Goal: Task Accomplishment & Management: Manage account settings

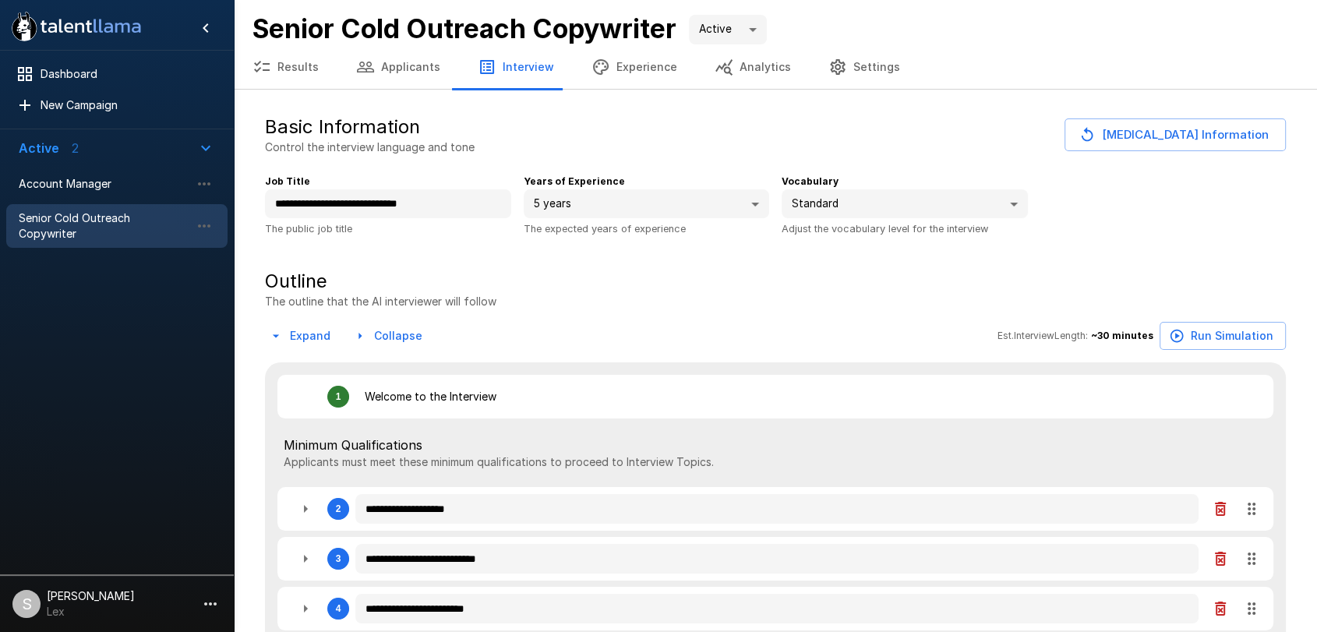
type textarea "*"
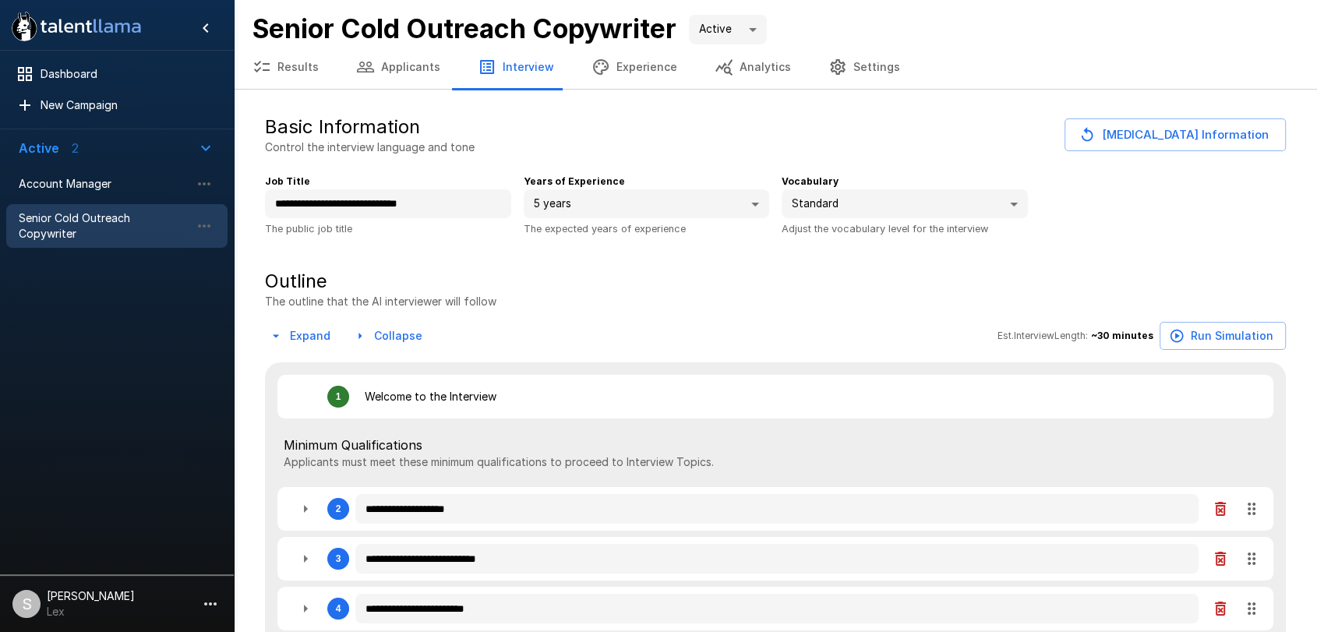
type textarea "*"
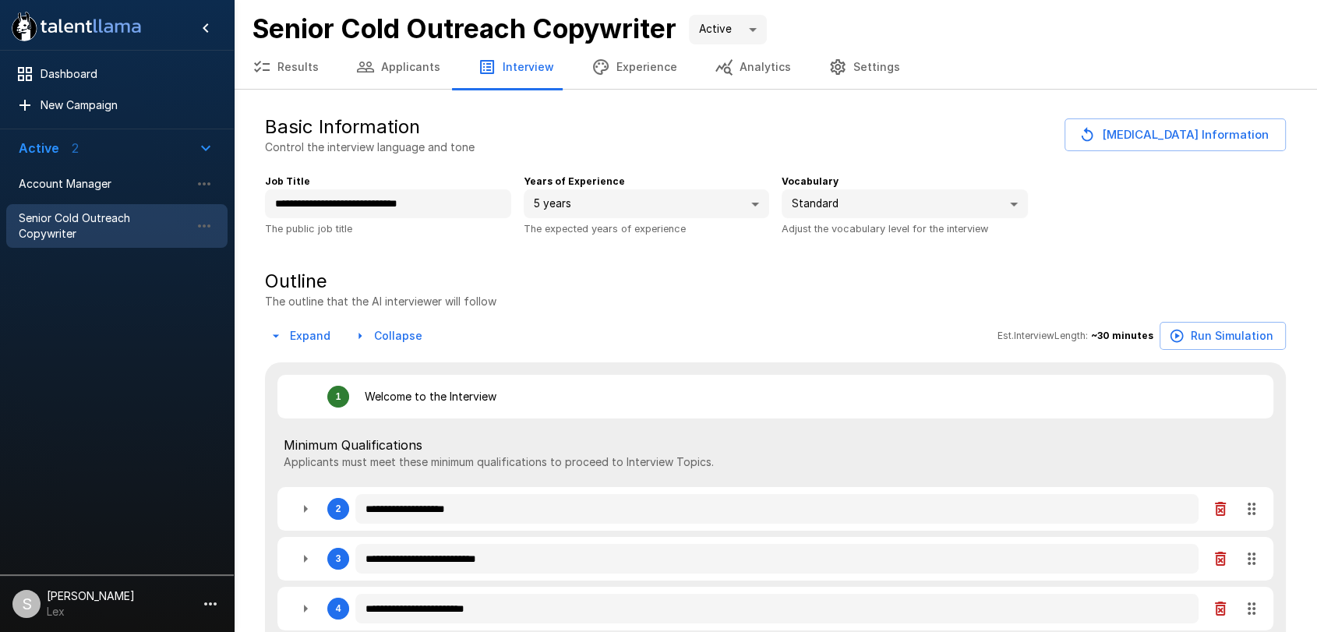
type textarea "*"
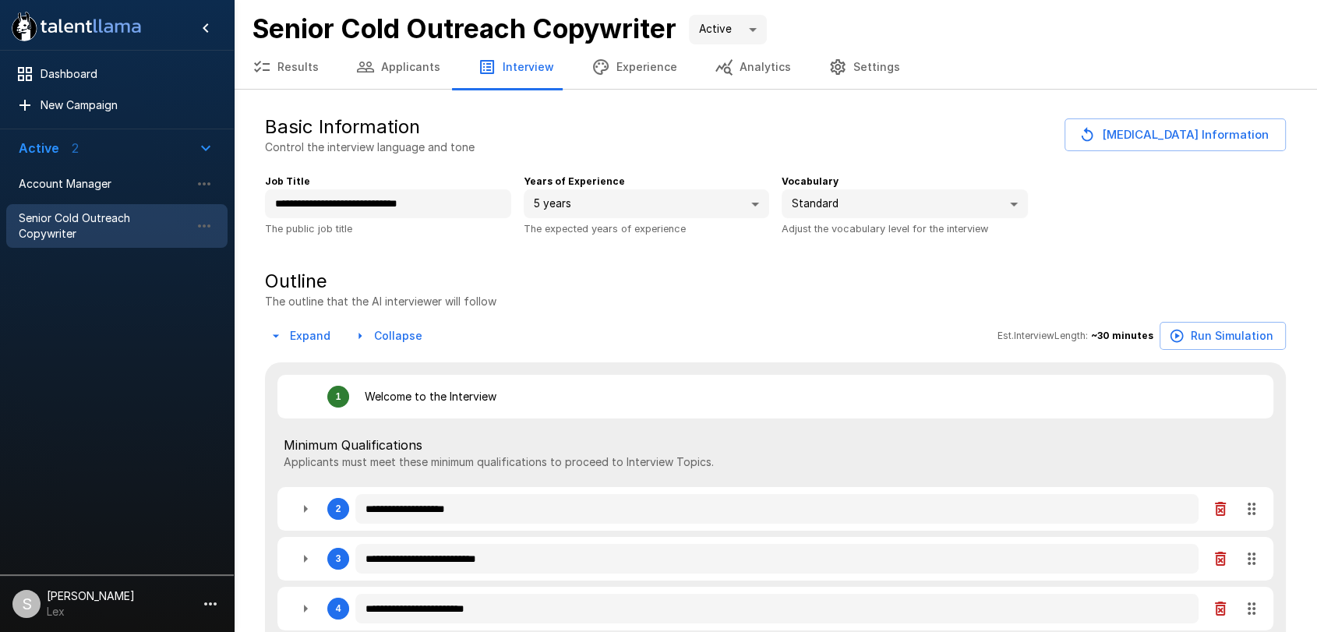
type textarea "*"
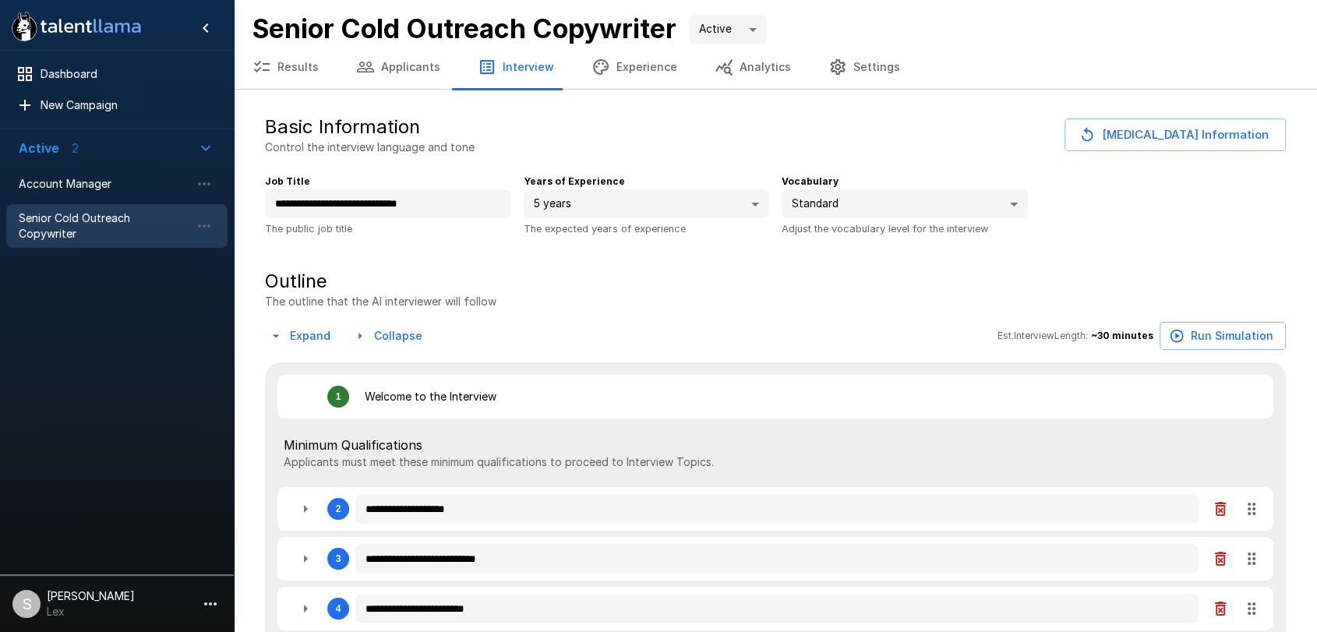
type textarea "*"
click at [51, 171] on div "Account Manager" at bounding box center [116, 184] width 221 height 28
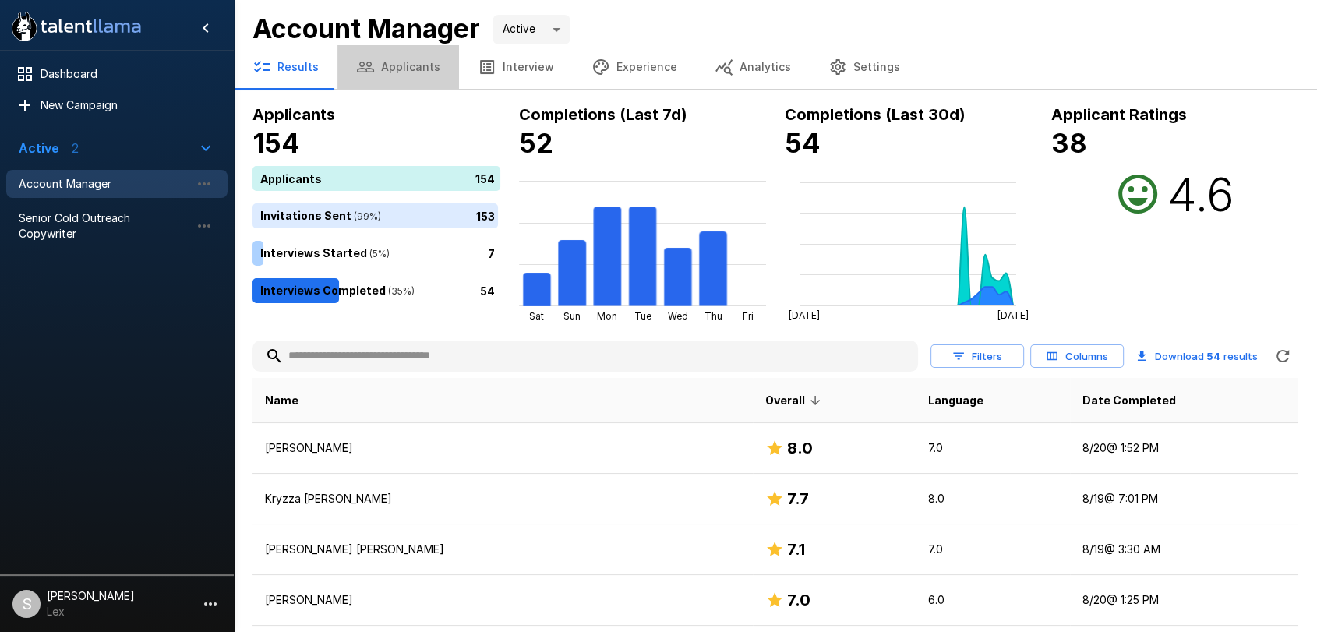
click at [411, 64] on button "Applicants" at bounding box center [399, 67] width 122 height 44
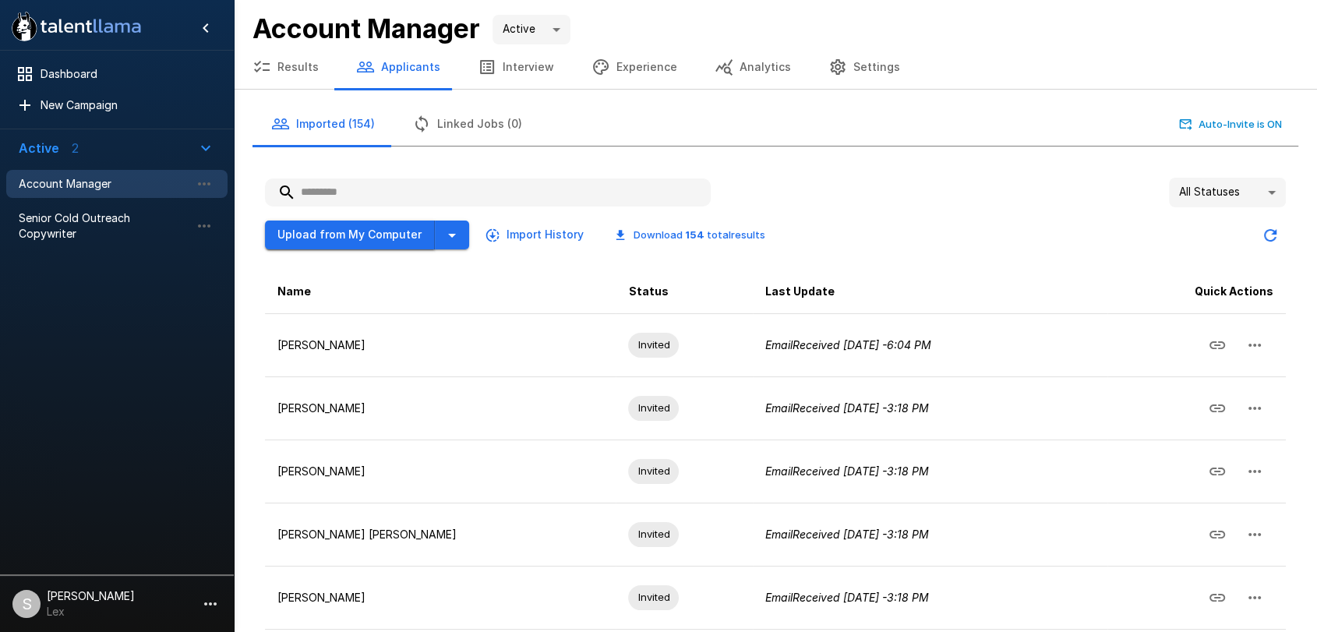
click at [364, 242] on button "Upload from My Computer" at bounding box center [350, 235] width 170 height 29
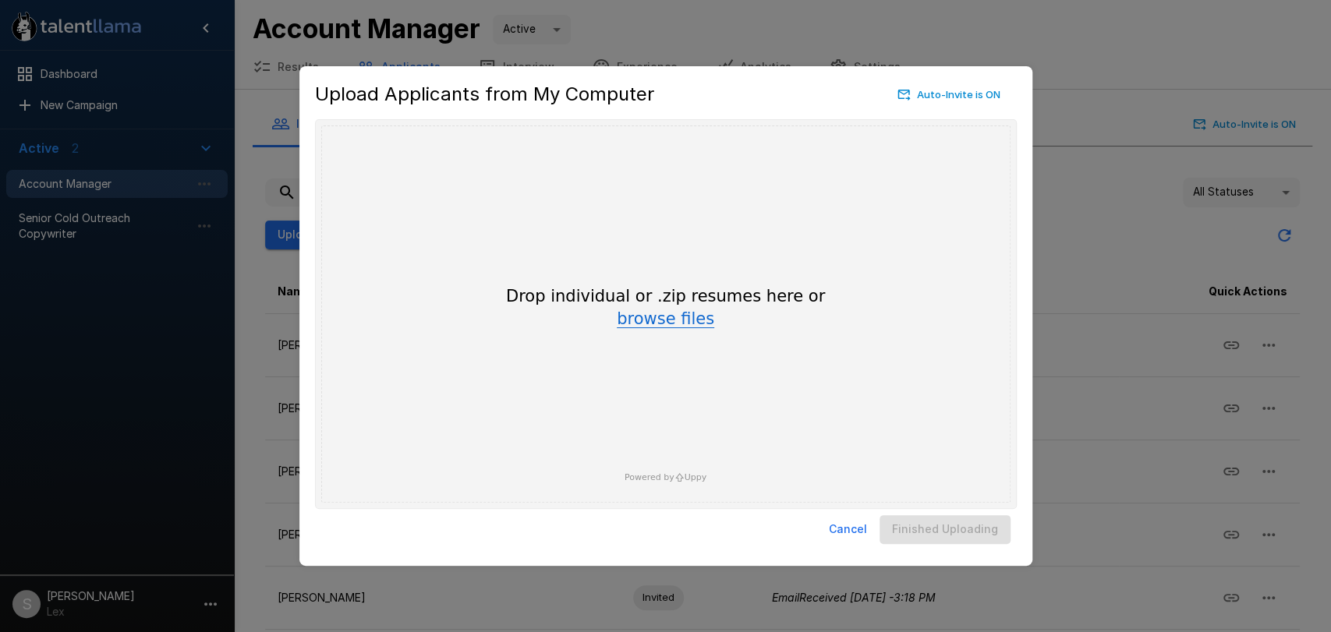
click at [674, 317] on button "browse files" at bounding box center [665, 319] width 97 height 17
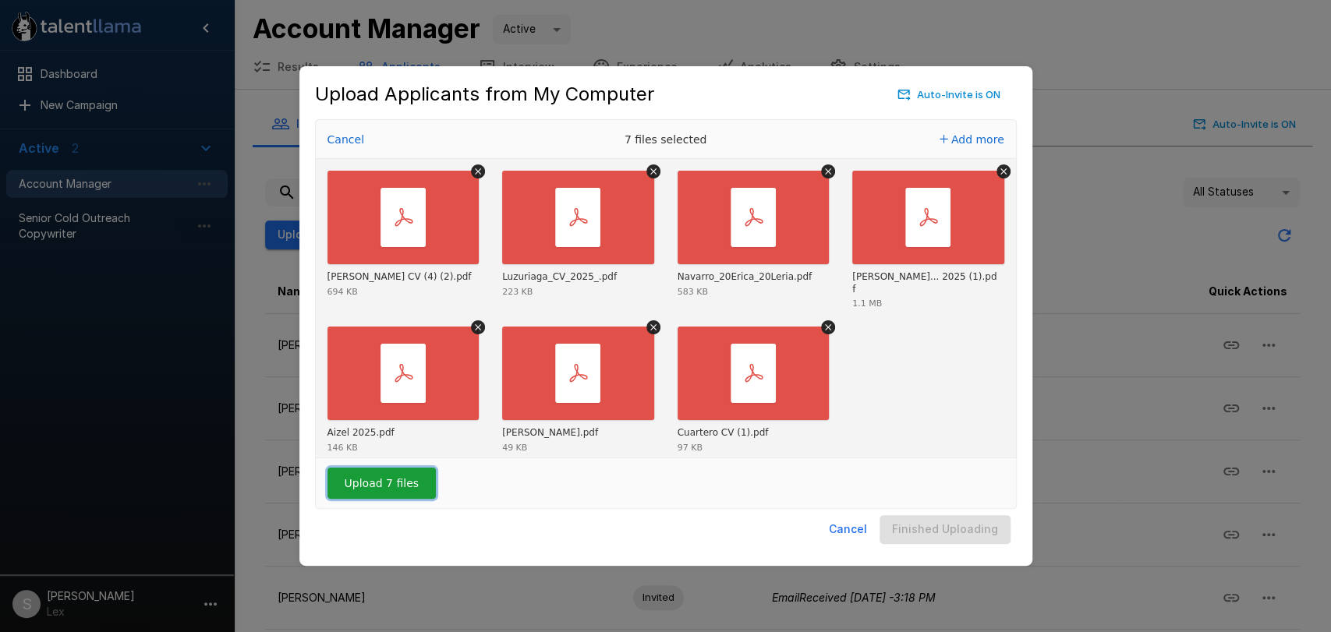
click at [378, 488] on button "Upload 7 files" at bounding box center [381, 483] width 108 height 31
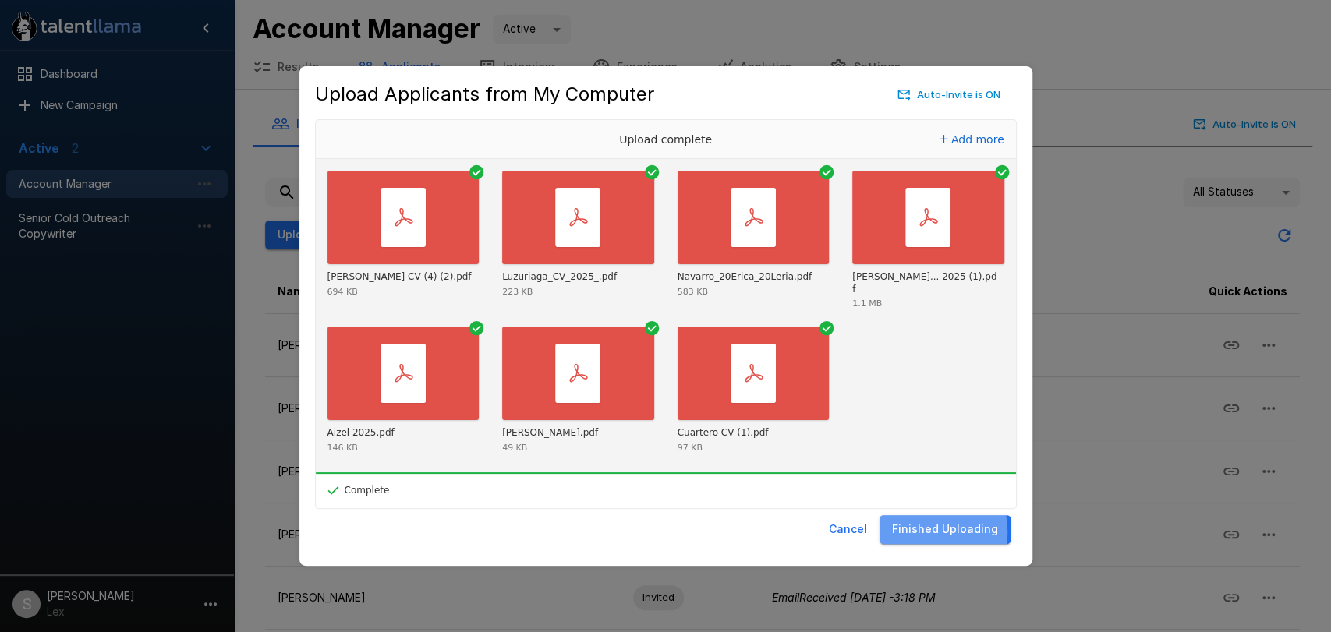
click at [910, 532] on button "Finished Uploading" at bounding box center [944, 529] width 131 height 29
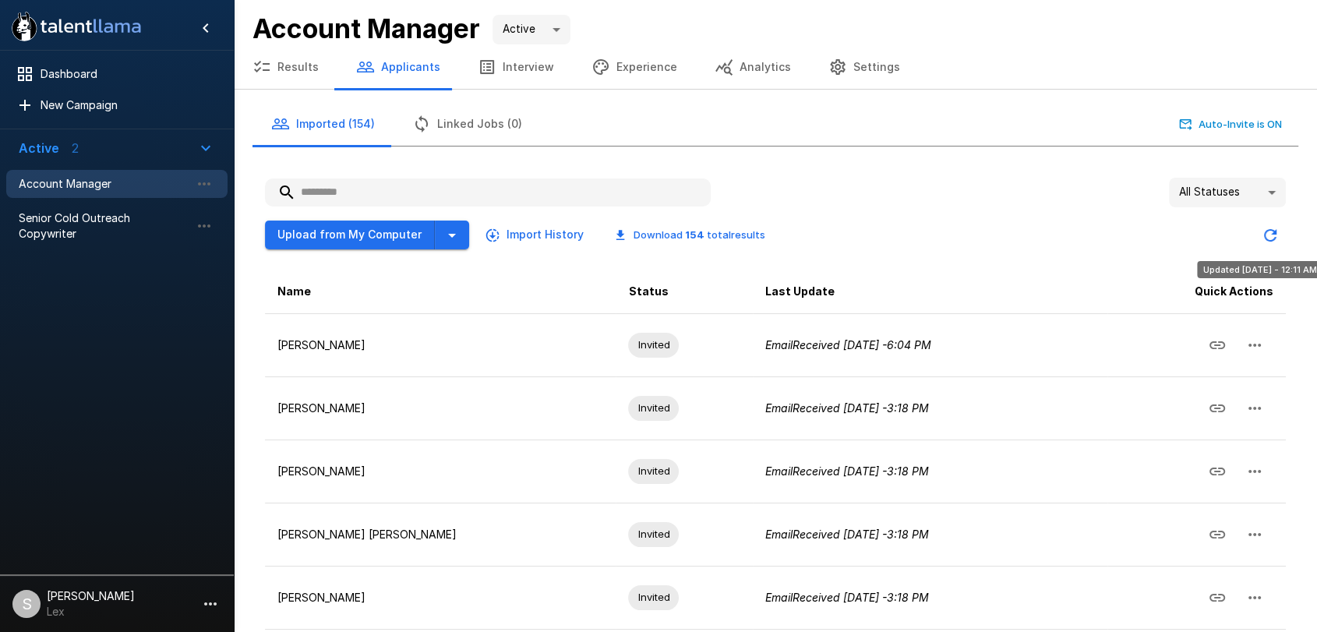
click at [1270, 239] on icon "Updated Today - 12:11 AM" at bounding box center [1270, 235] width 19 height 19
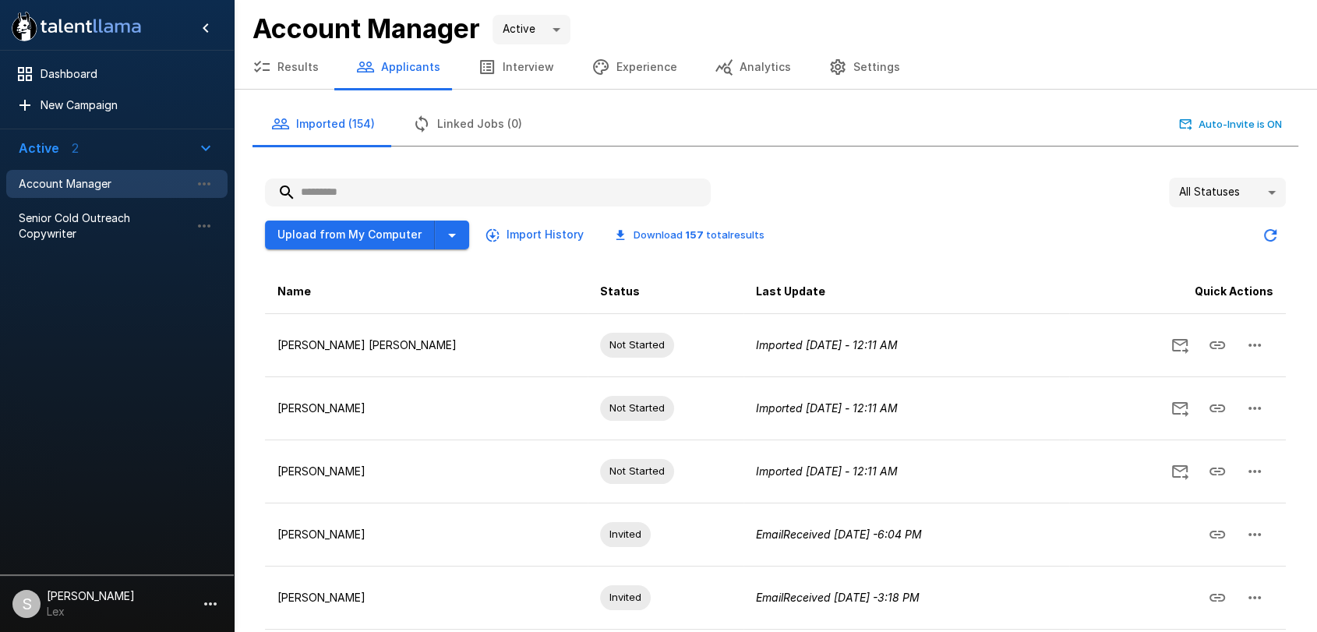
click at [1278, 229] on icon "Updated Today - 12:11 AM" at bounding box center [1270, 235] width 19 height 19
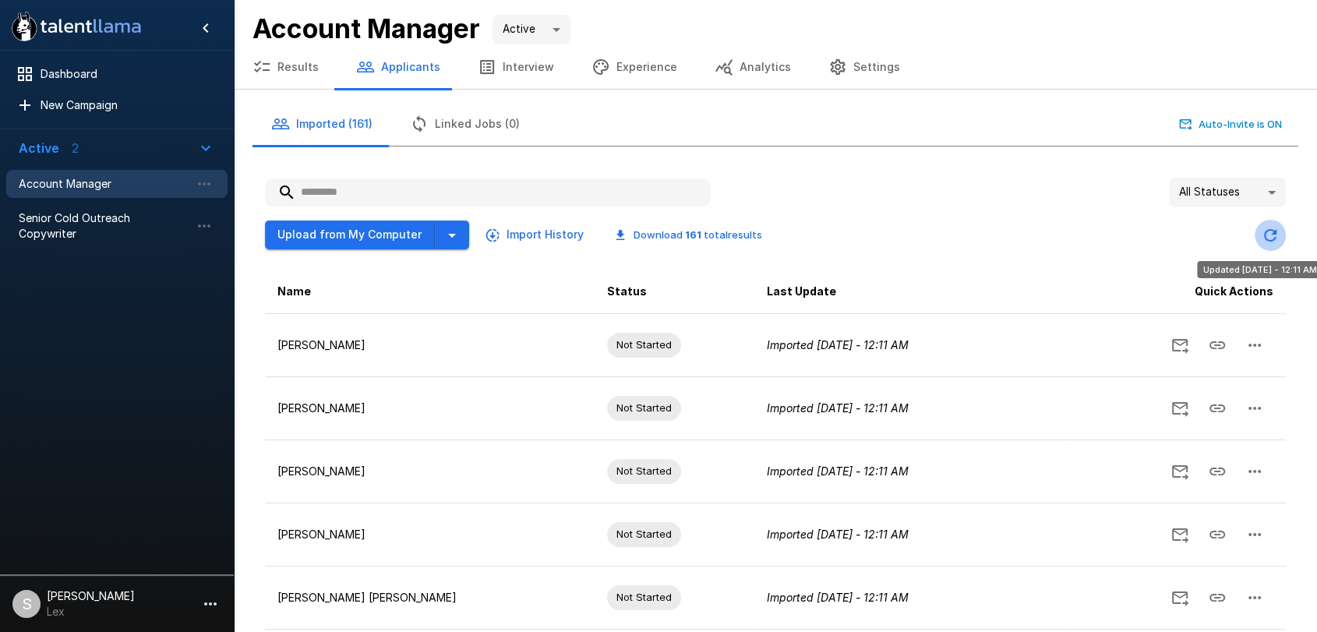
click at [1270, 235] on icon "Updated Today - 12:11 AM" at bounding box center [1270, 235] width 19 height 19
click at [1267, 234] on icon "Updated Today - 12:11 AM" at bounding box center [1270, 235] width 19 height 19
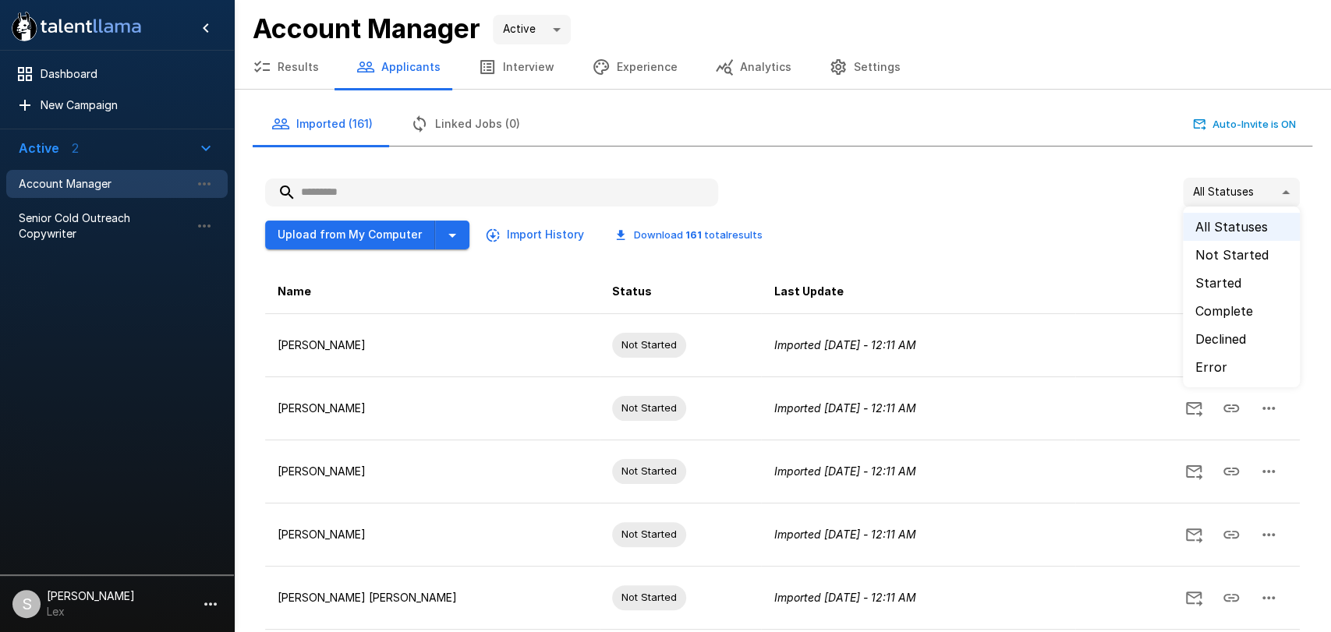
click at [1275, 192] on body ".st0{fill:#FFFFFF;} .st1{fill:#76a4ed;} Dashboard New Campaign Active 2 Account…" at bounding box center [672, 316] width 1344 height 632
click at [1207, 362] on li "Error" at bounding box center [1241, 367] width 117 height 28
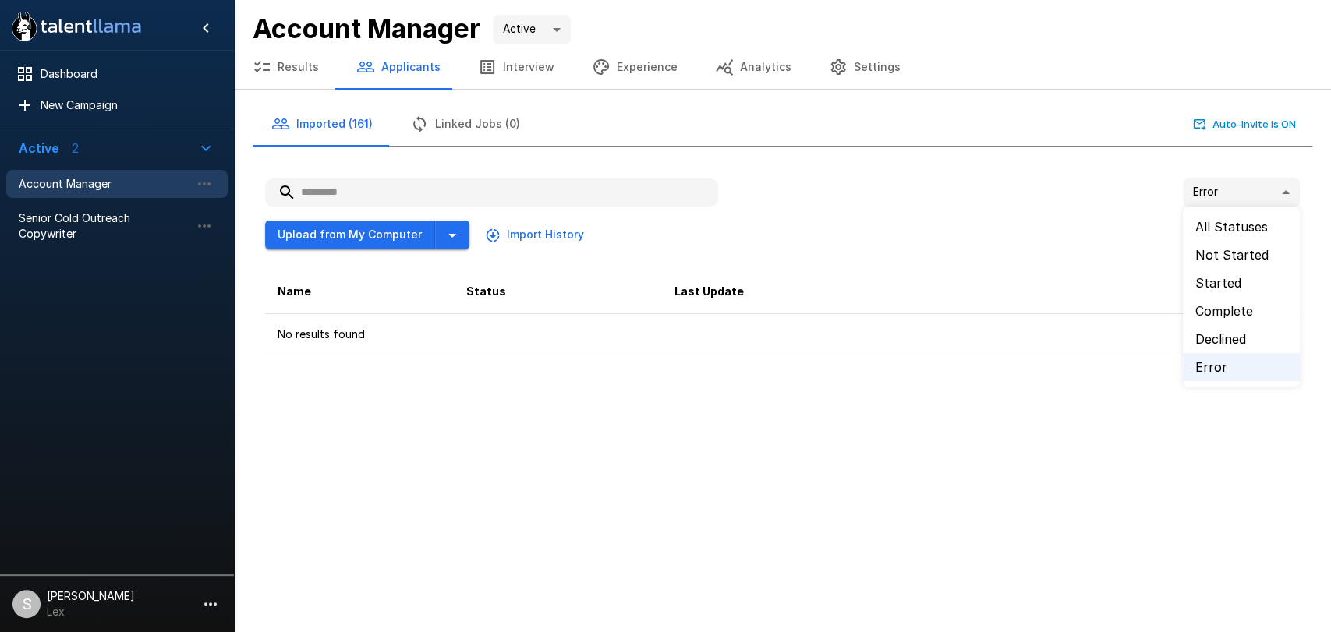
click at [1284, 191] on body ".st0{fill:#FFFFFF;} .st1{fill:#76a4ed;} Dashboard New Campaign Active 2 Account…" at bounding box center [665, 316] width 1331 height 632
click at [1242, 221] on li "All Statuses" at bounding box center [1241, 227] width 117 height 28
type input "**"
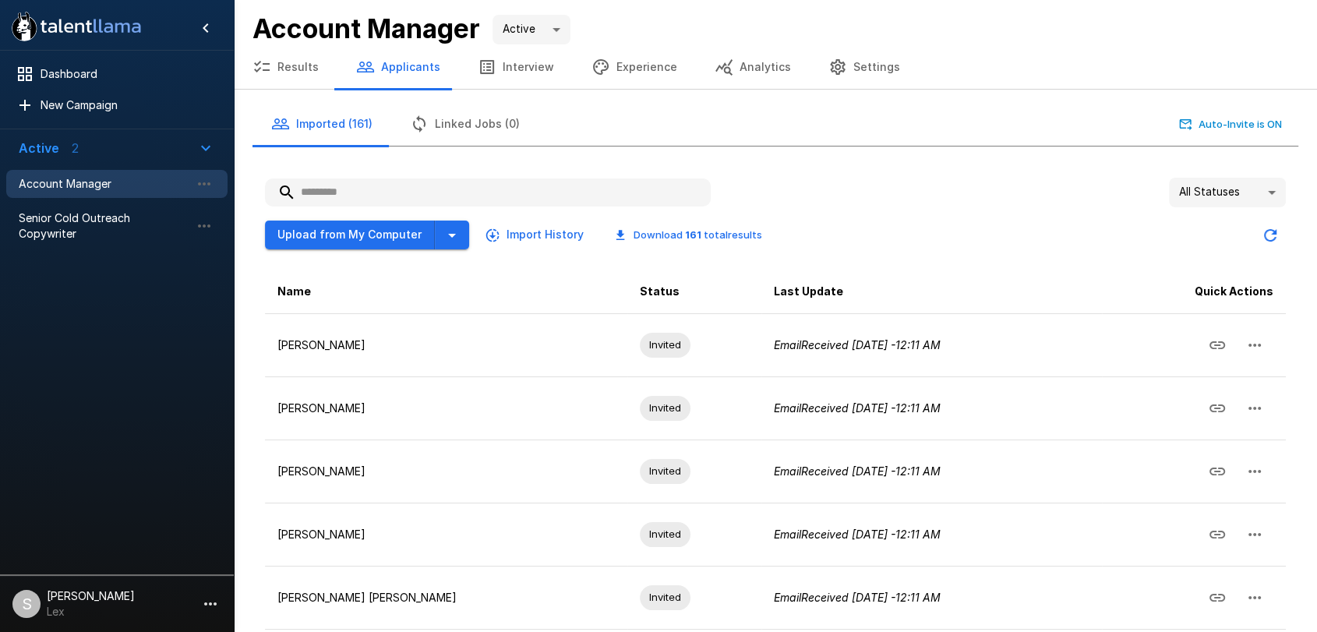
click at [290, 62] on button "Results" at bounding box center [286, 67] width 104 height 44
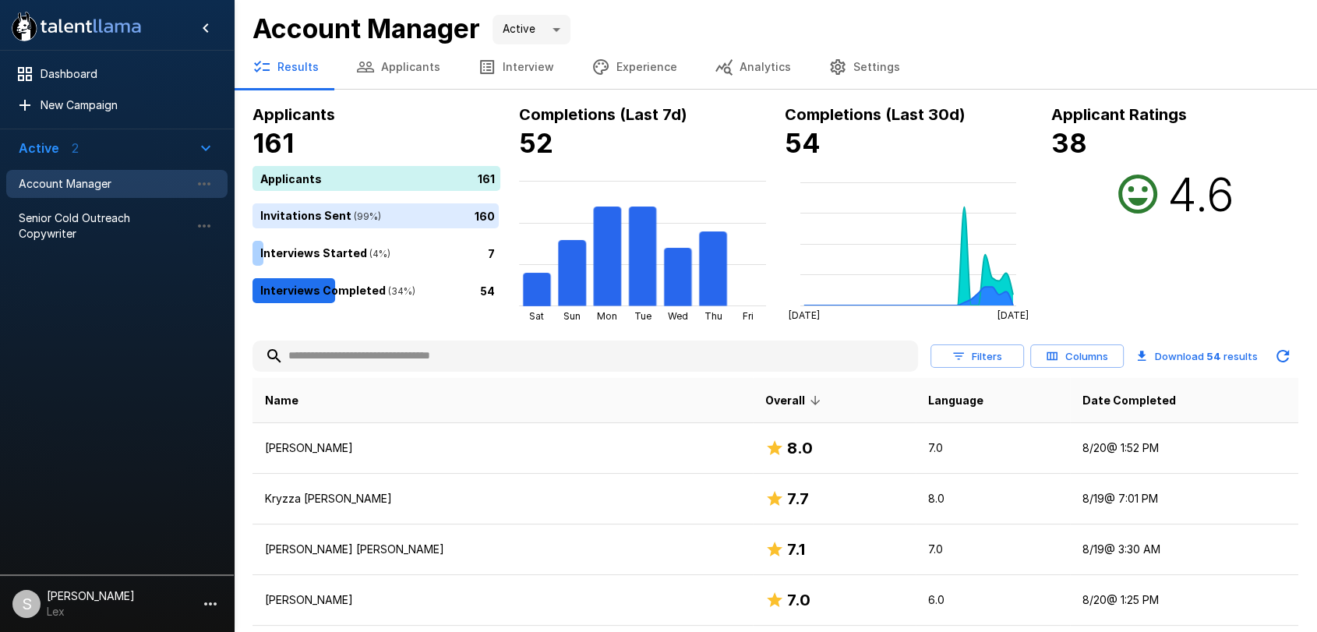
click at [380, 69] on button "Applicants" at bounding box center [399, 67] width 122 height 44
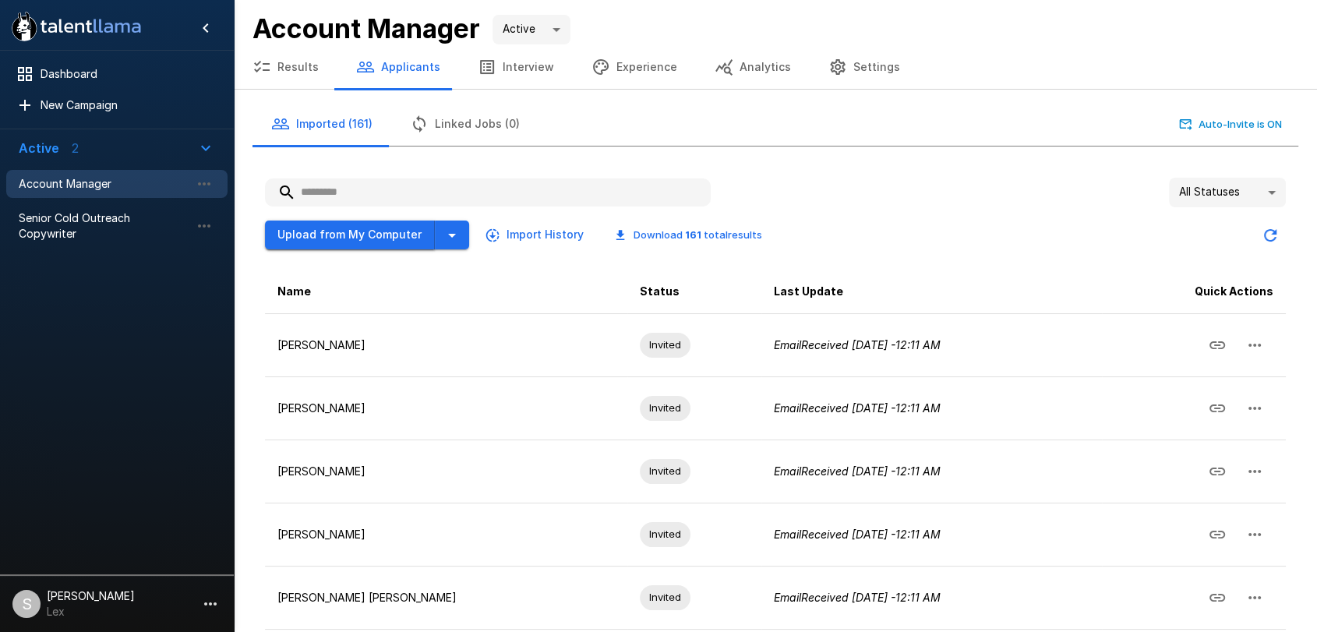
click at [341, 235] on button "Upload from My Computer" at bounding box center [350, 235] width 170 height 29
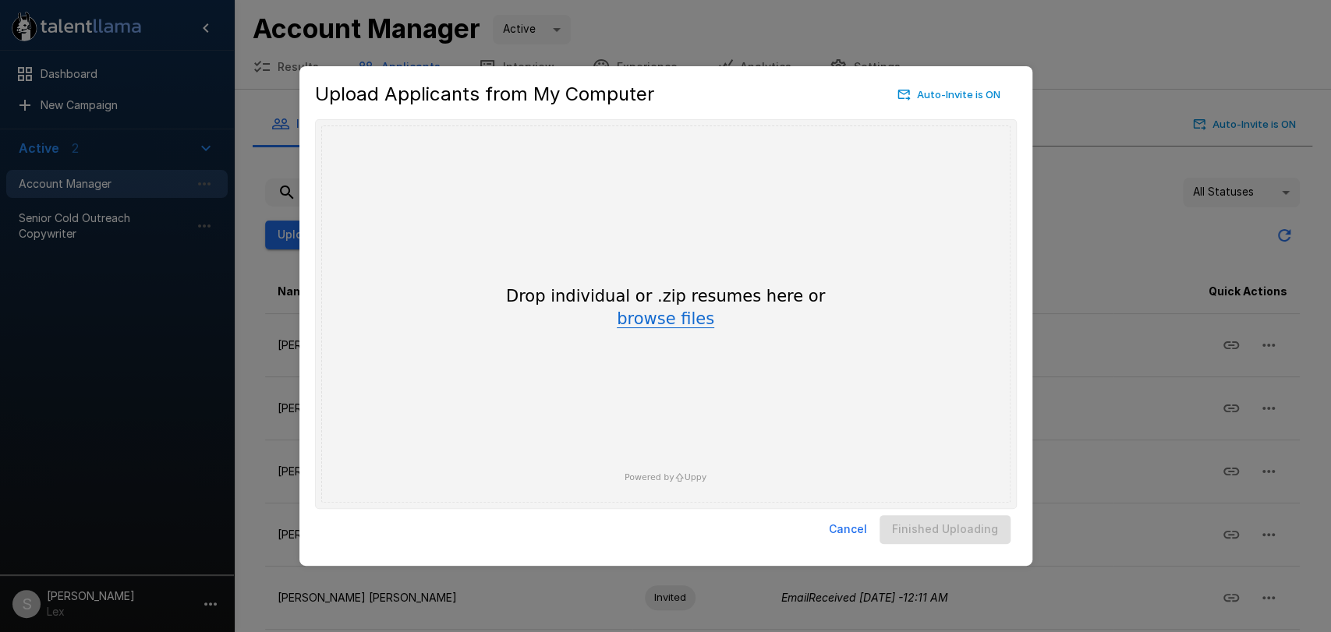
click at [664, 316] on button "browse files" at bounding box center [665, 319] width 97 height 17
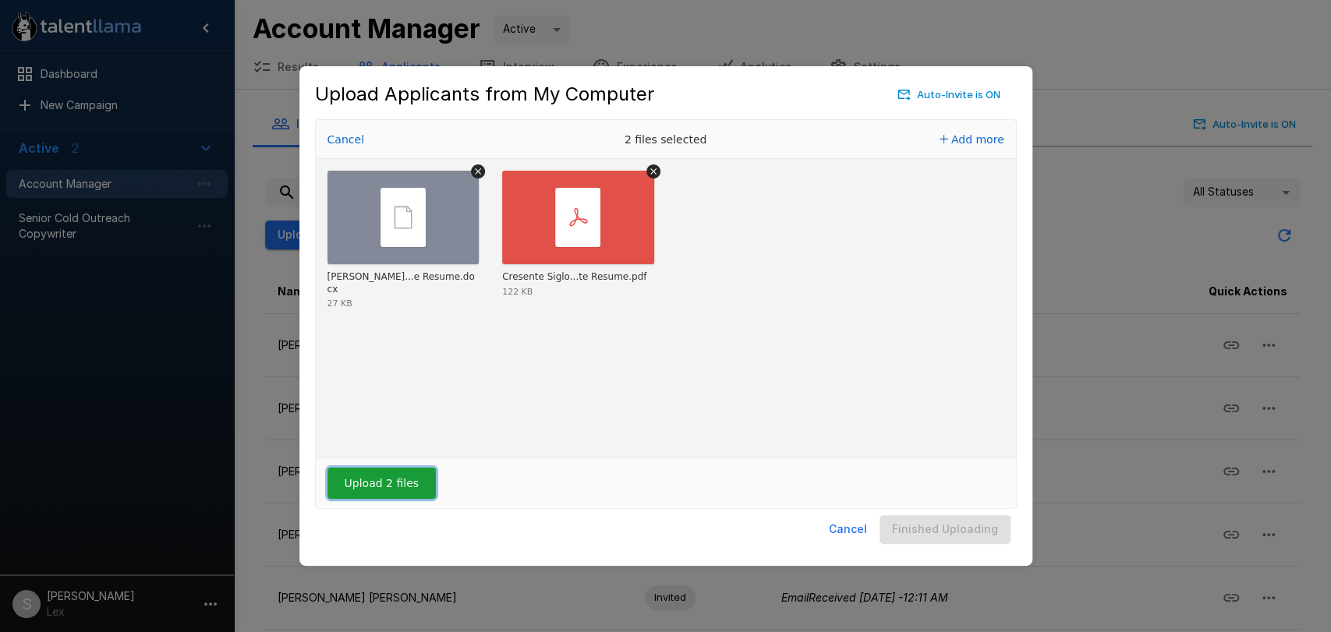
click at [377, 476] on button "Upload 2 files" at bounding box center [381, 483] width 108 height 31
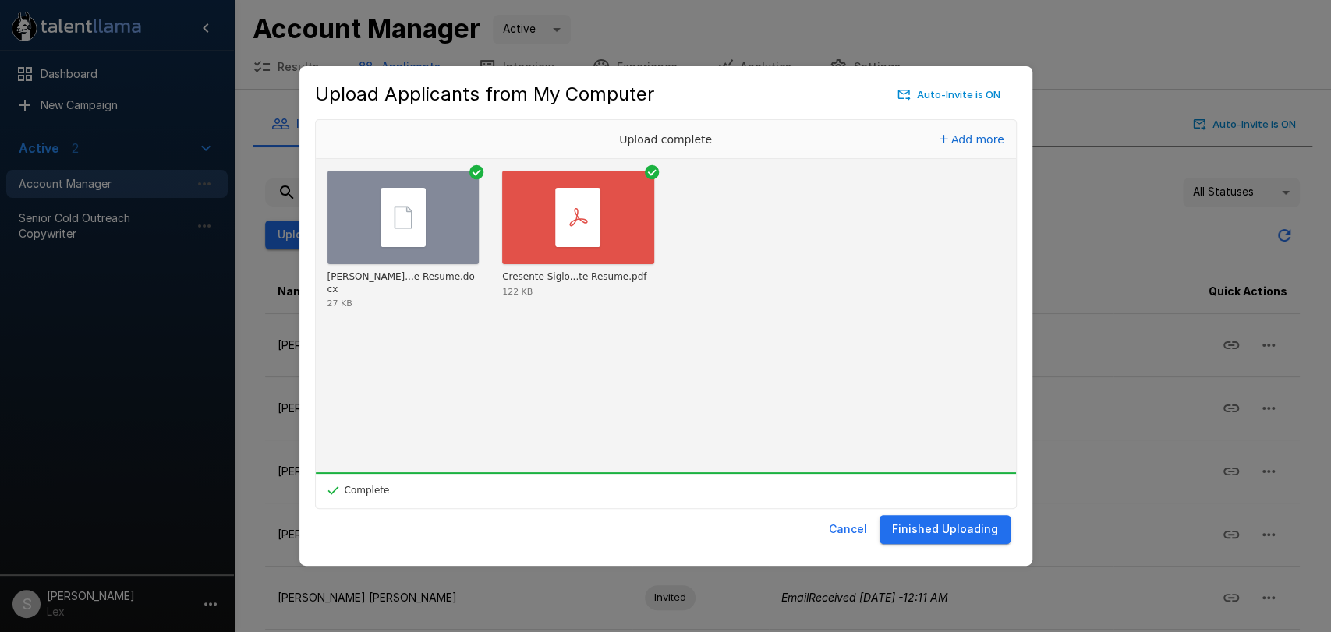
click at [912, 532] on button "Finished Uploading" at bounding box center [944, 529] width 131 height 29
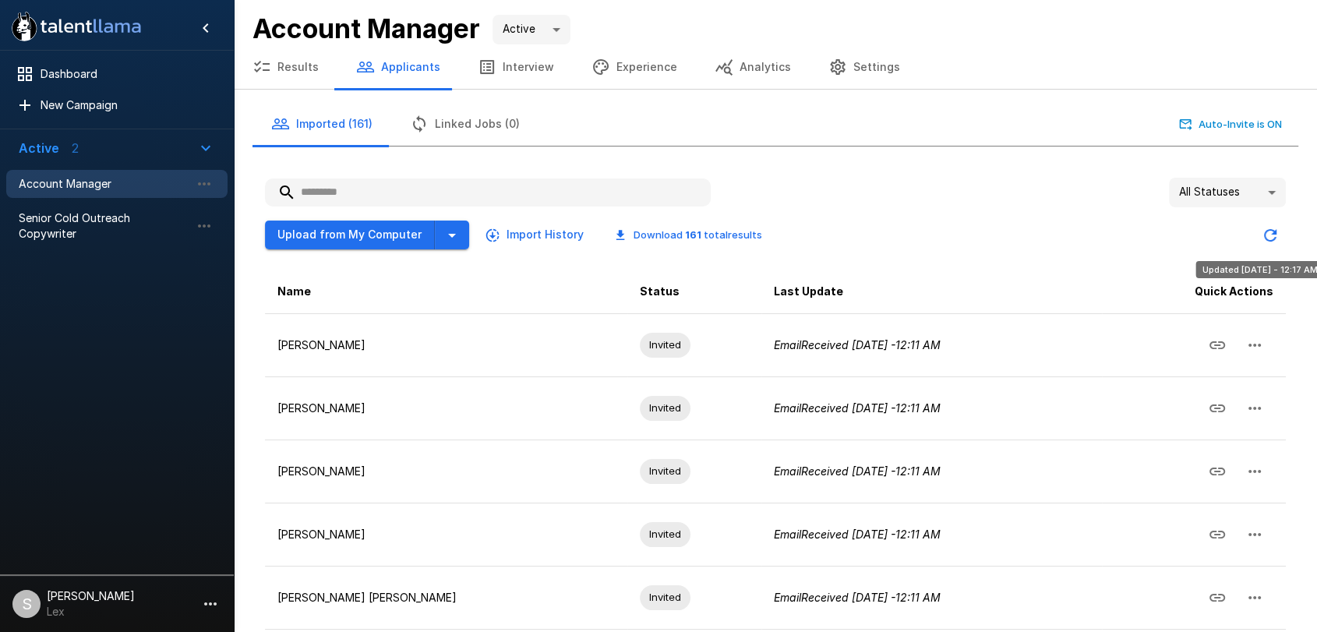
click at [1266, 235] on icon "Updated Today - 12:17 AM" at bounding box center [1270, 235] width 19 height 19
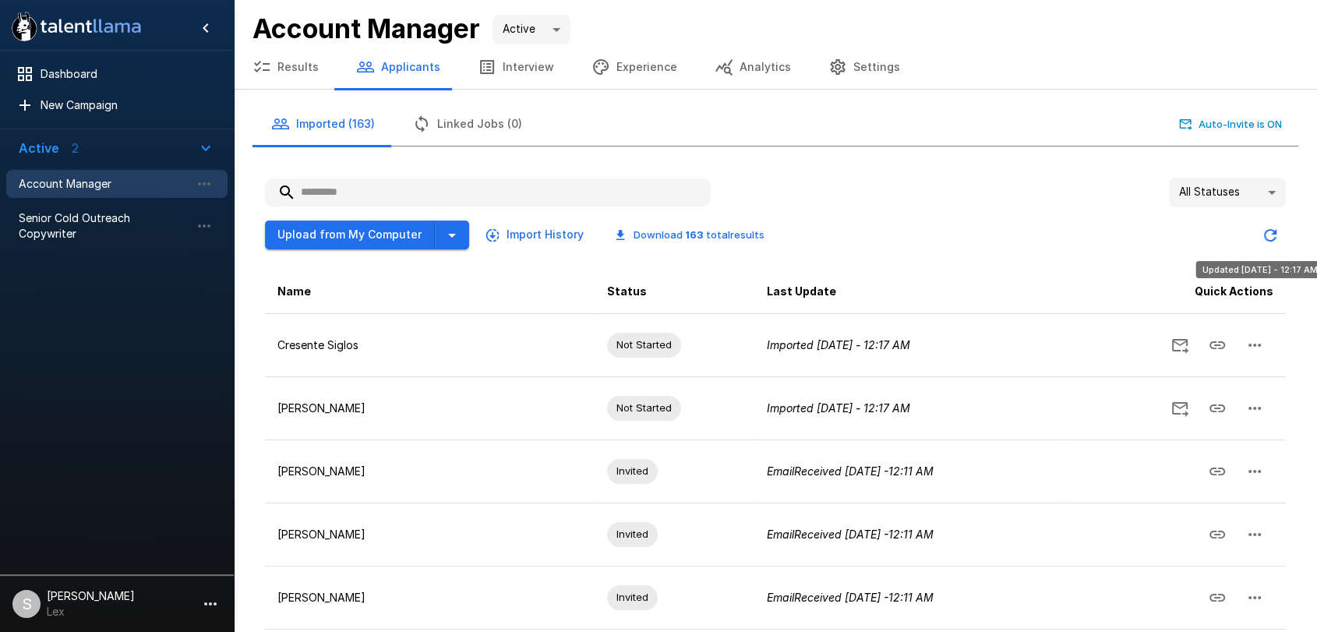
click at [1271, 232] on icon "Updated Today - 12:17 AM" at bounding box center [1270, 235] width 19 height 19
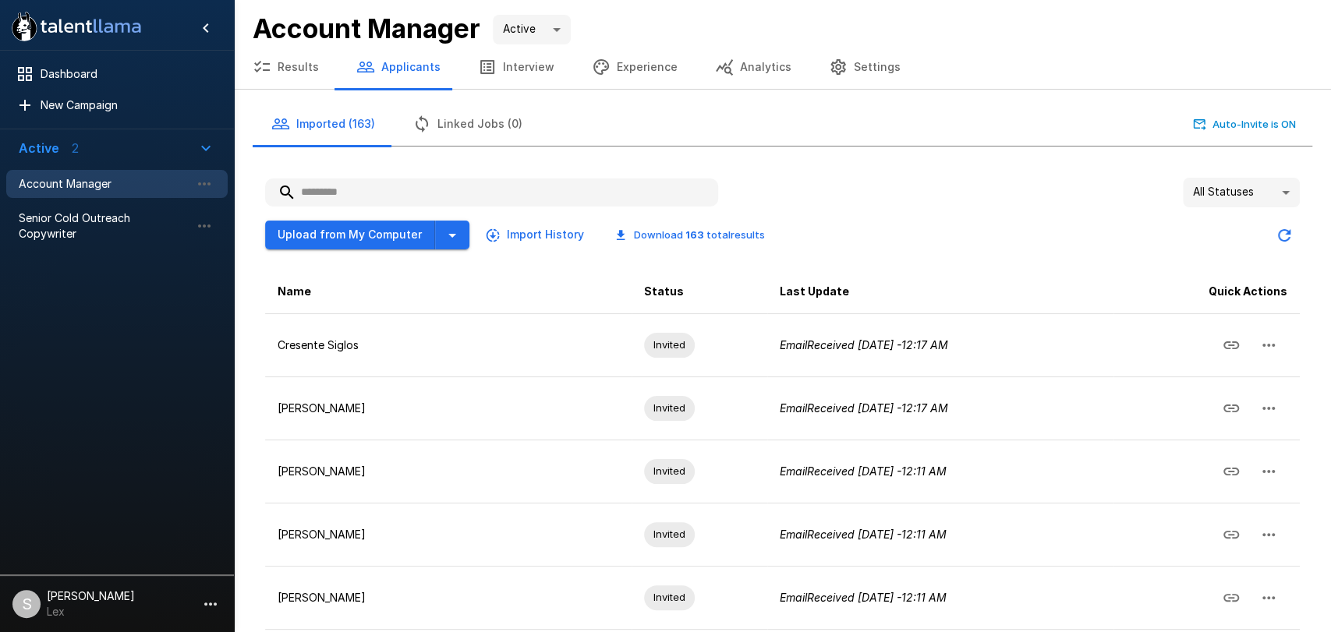
click at [1271, 189] on body ".st0{fill:#FFFFFF;} .st1{fill:#76a4ed;} Dashboard New Campaign Active 2 Account…" at bounding box center [665, 316] width 1331 height 632
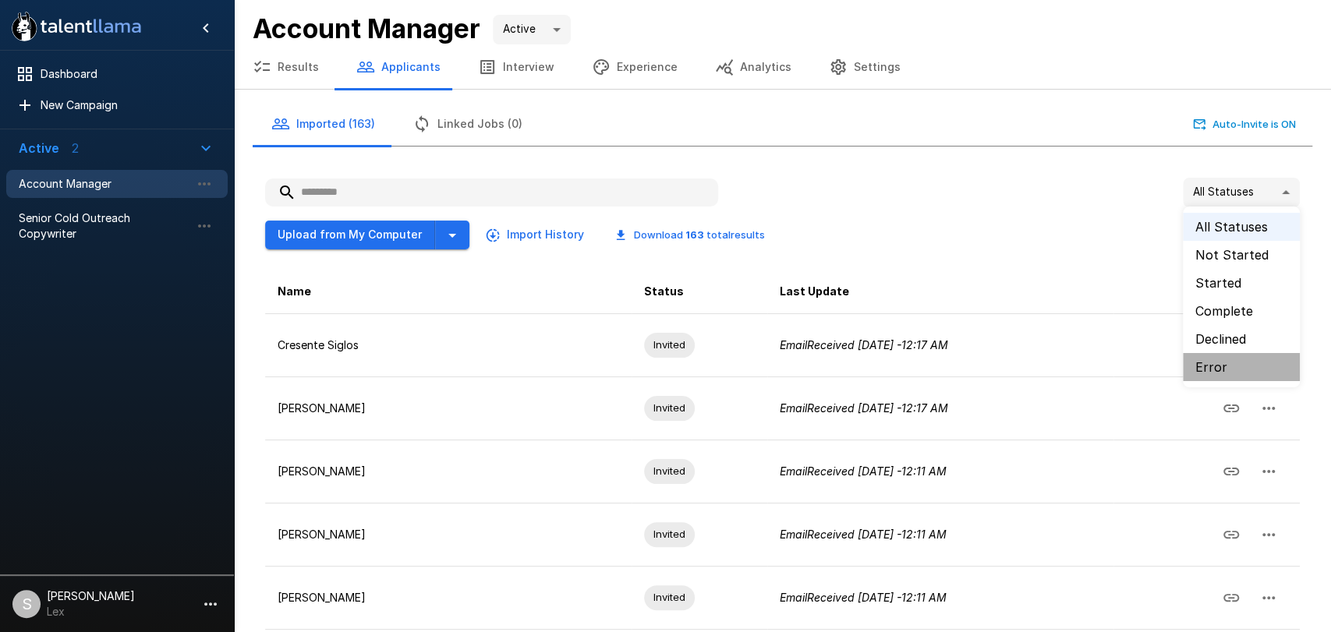
click at [1207, 367] on li "Error" at bounding box center [1241, 367] width 117 height 28
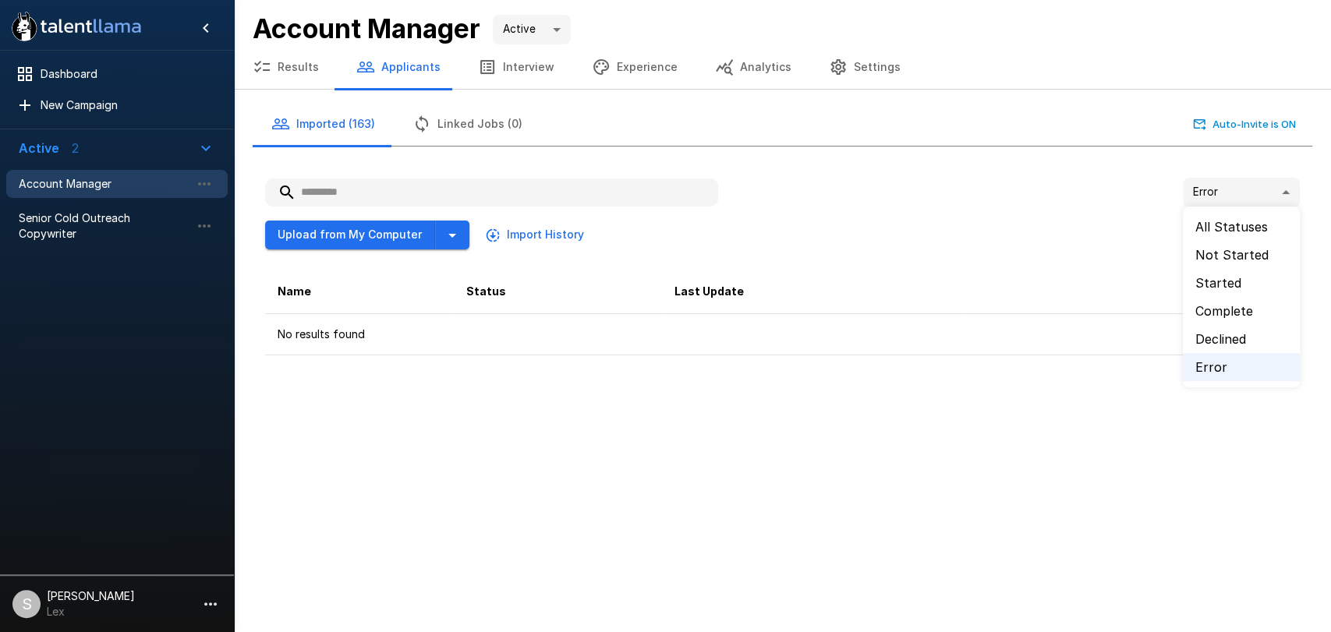
click at [1283, 191] on body ".st0{fill:#FFFFFF;} .st1{fill:#76a4ed;} Dashboard New Campaign Active 2 Account…" at bounding box center [665, 316] width 1331 height 632
click at [1229, 226] on li "All Statuses" at bounding box center [1241, 227] width 117 height 28
type input "**"
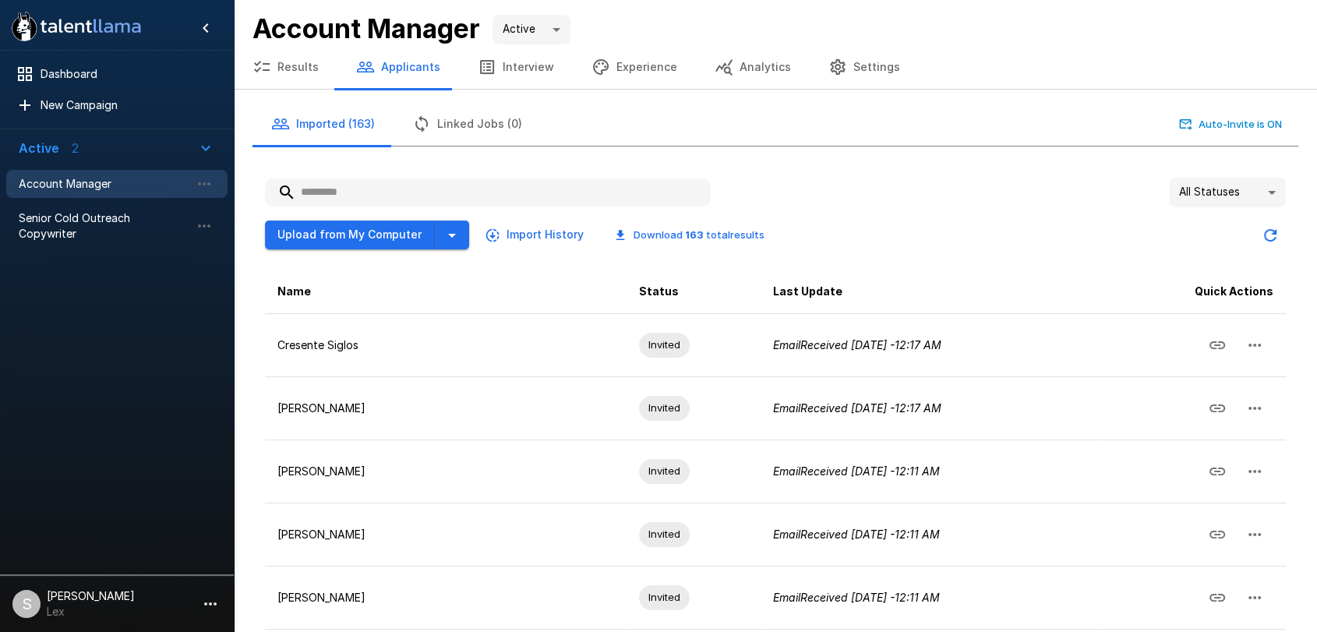
click at [295, 65] on button "Results" at bounding box center [286, 67] width 104 height 44
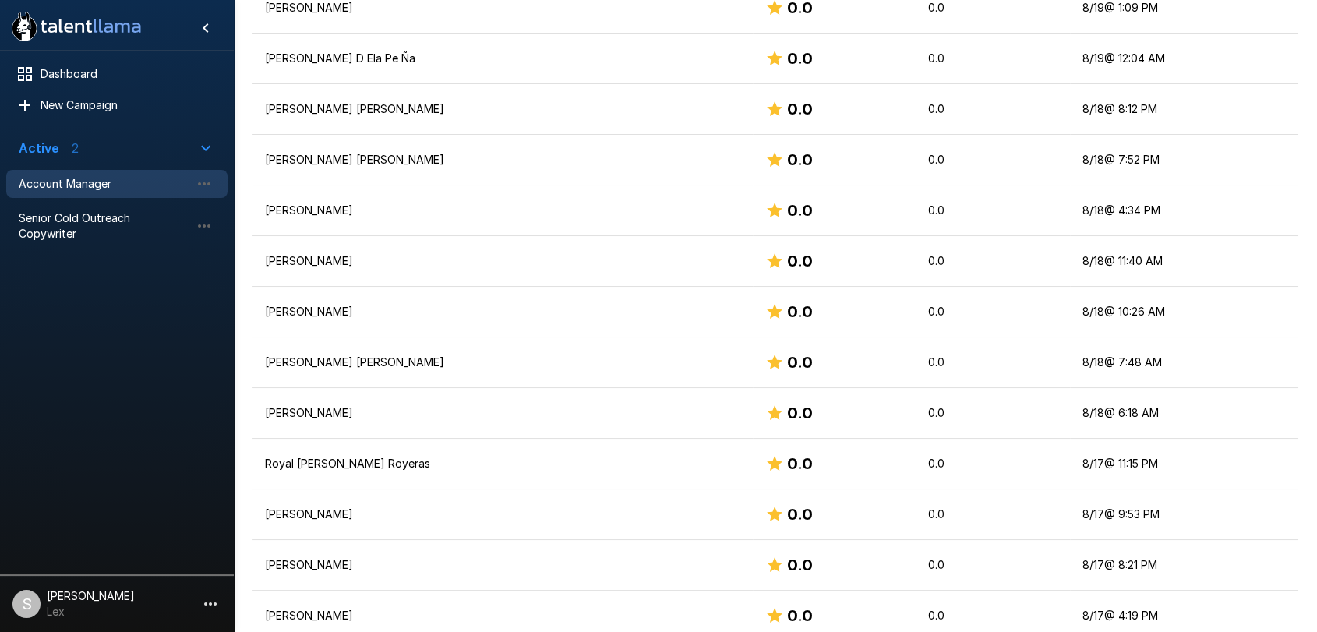
scroll to position [2372, 0]
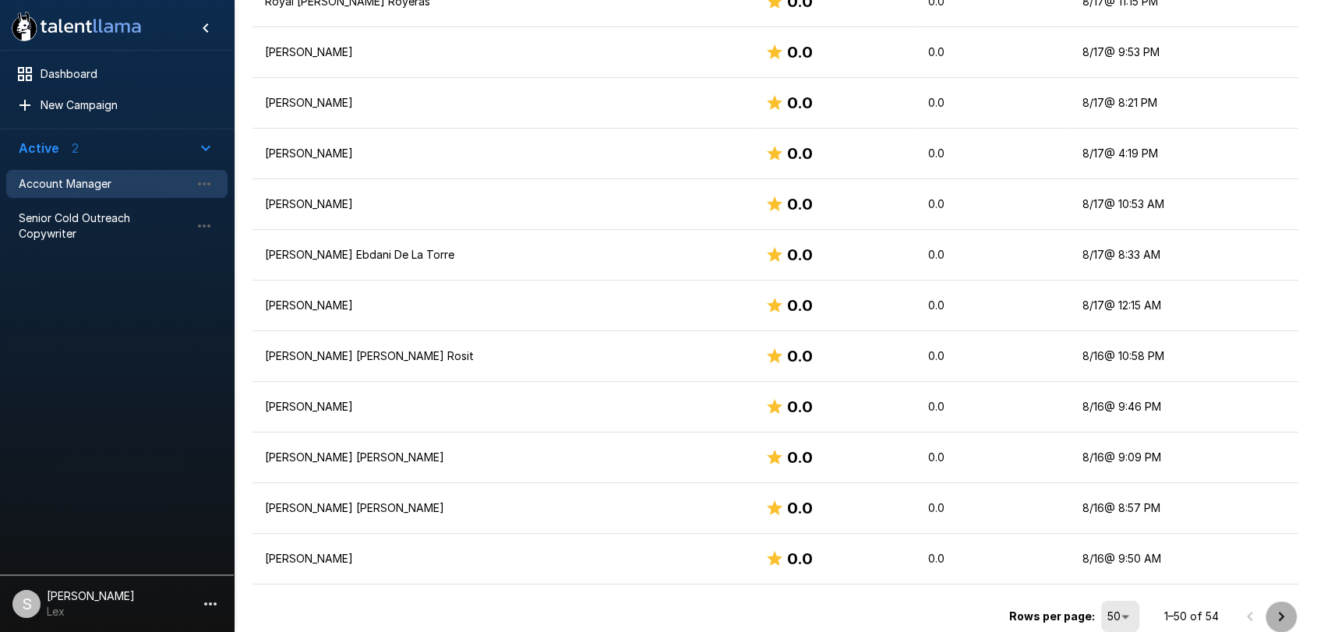
click at [1278, 611] on icon "Go to next page" at bounding box center [1281, 616] width 19 height 19
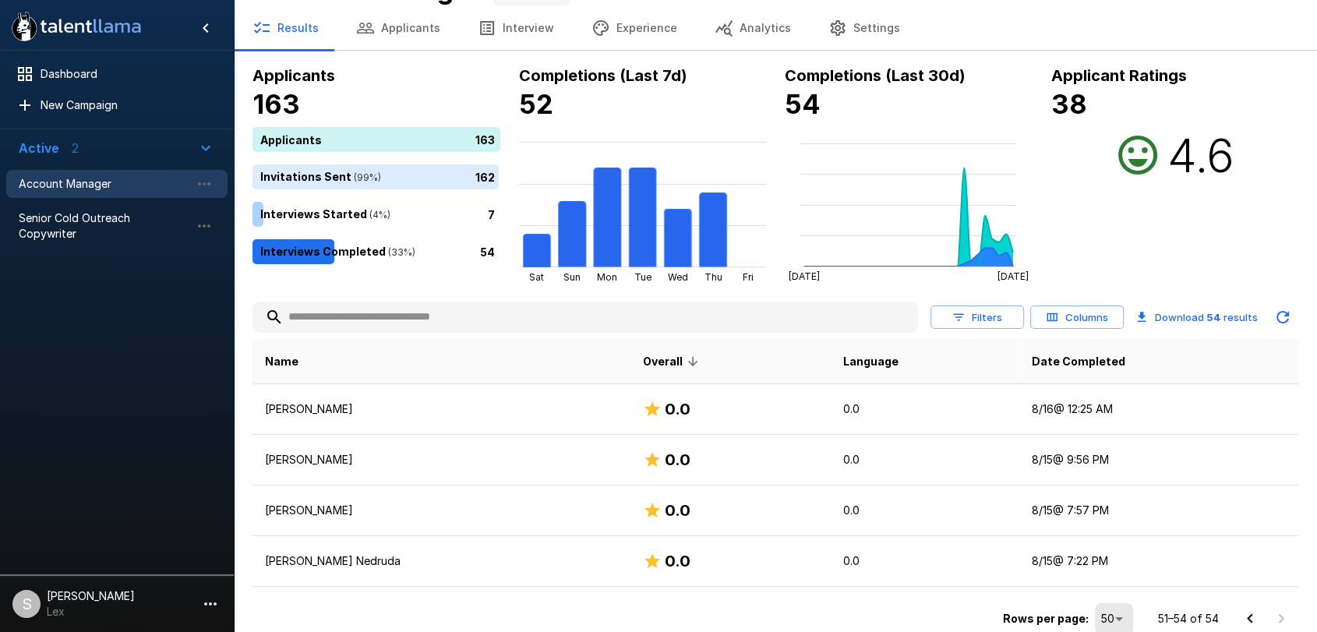
scroll to position [45, 0]
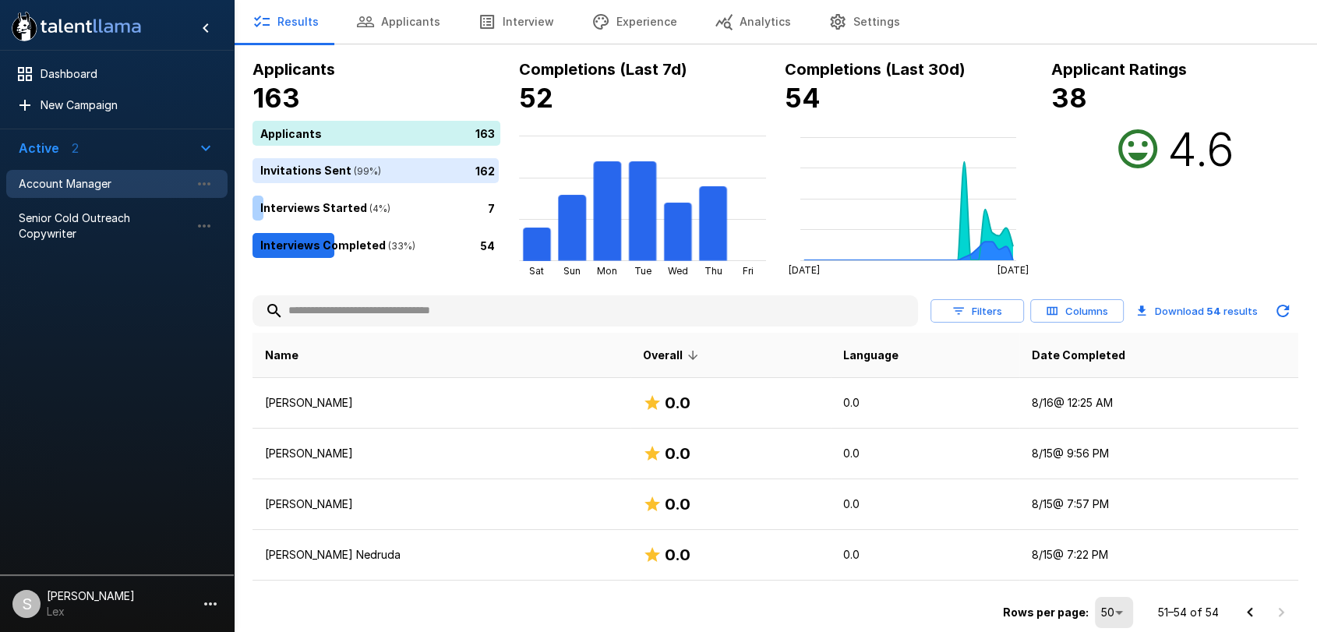
click at [1250, 610] on icon "Go to previous page" at bounding box center [1250, 612] width 19 height 19
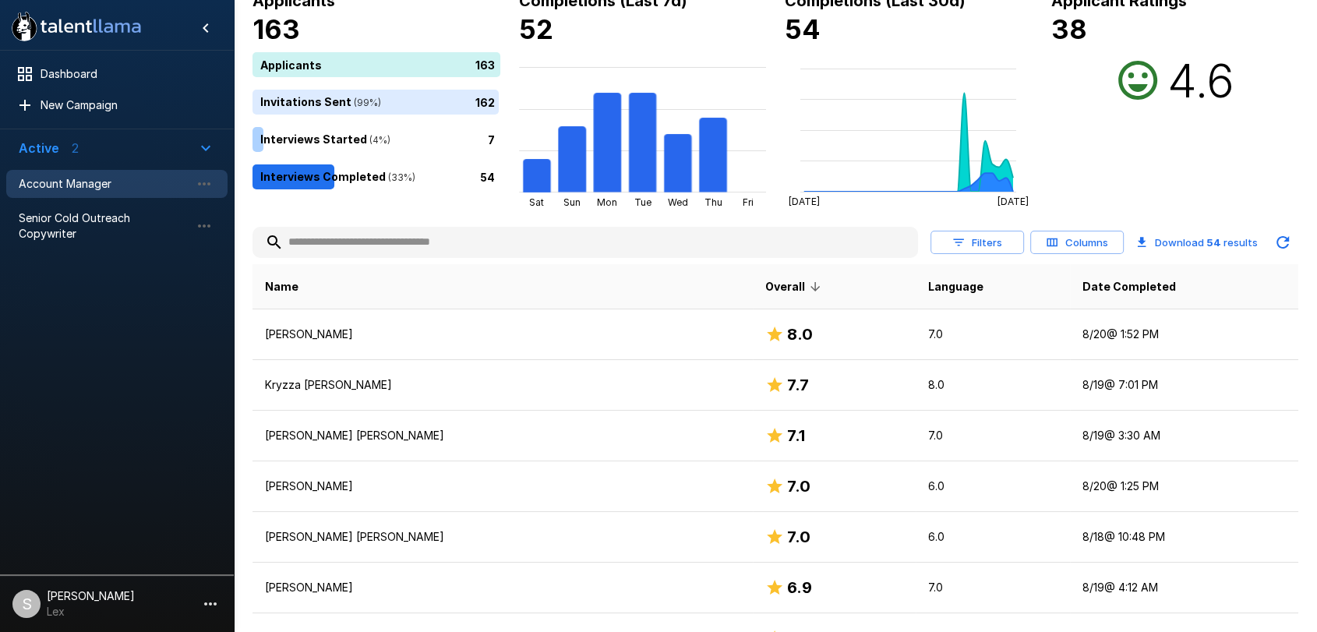
scroll to position [111, 0]
